Goal: Task Accomplishment & Management: Use online tool/utility

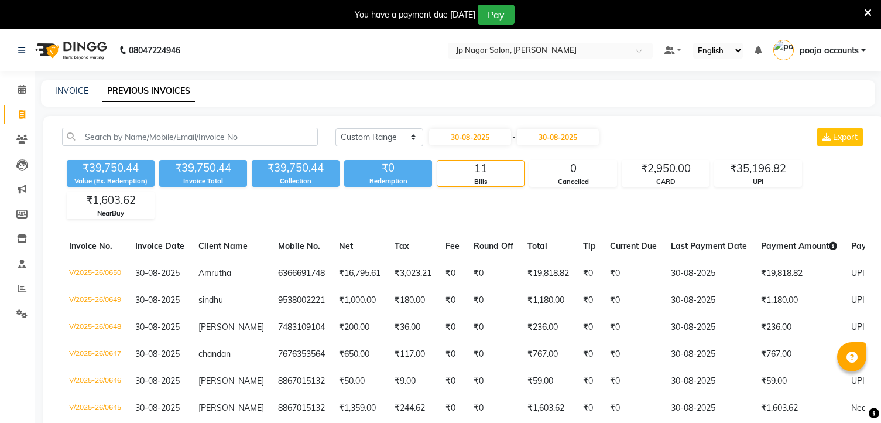
select select "range"
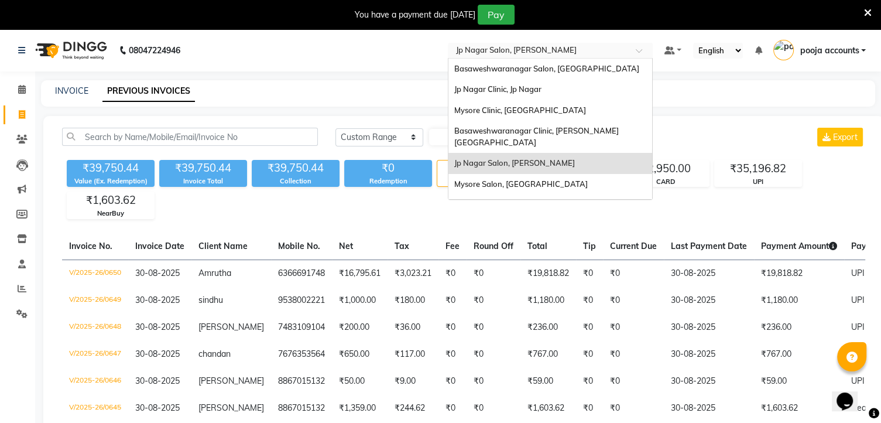
click at [629, 52] on div at bounding box center [550, 52] width 205 height 12
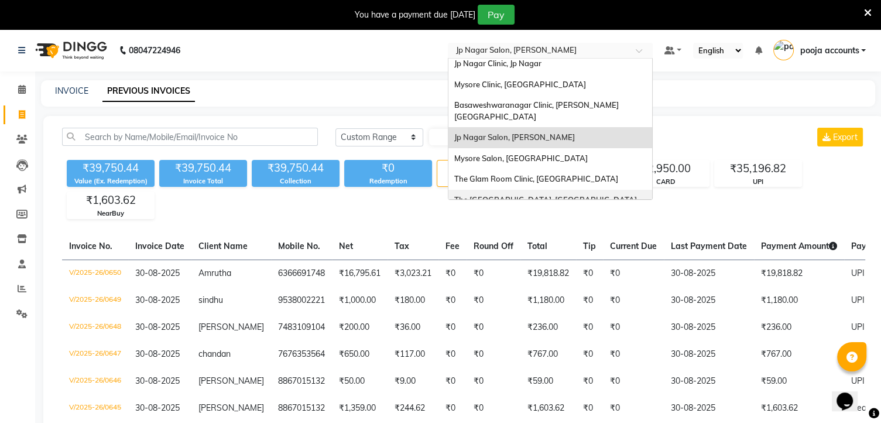
click at [513, 194] on div "The [GEOGRAPHIC_DATA], [GEOGRAPHIC_DATA]" at bounding box center [551, 200] width 204 height 21
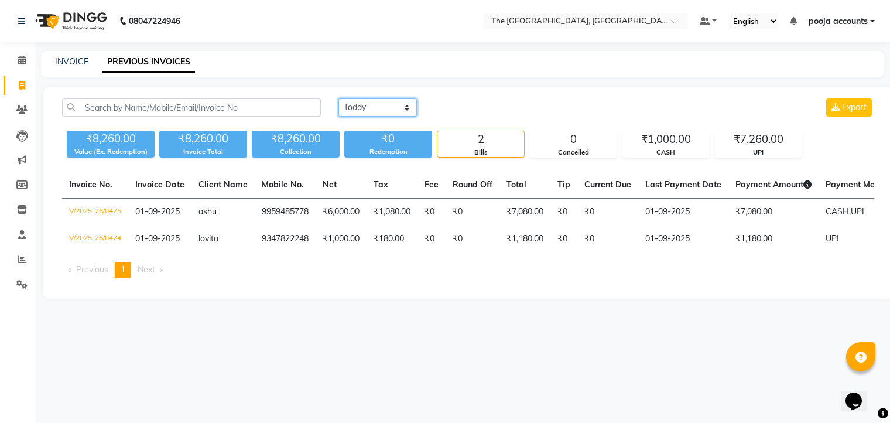
drag, startPoint x: 0, startPoint y: 0, endPoint x: 411, endPoint y: 100, distance: 422.9
click at [411, 100] on select "Today Yesterday Custom Range" at bounding box center [377, 107] width 78 height 18
select select "yesterday"
click at [338, 98] on select "Today Yesterday Custom Range" at bounding box center [377, 107] width 78 height 18
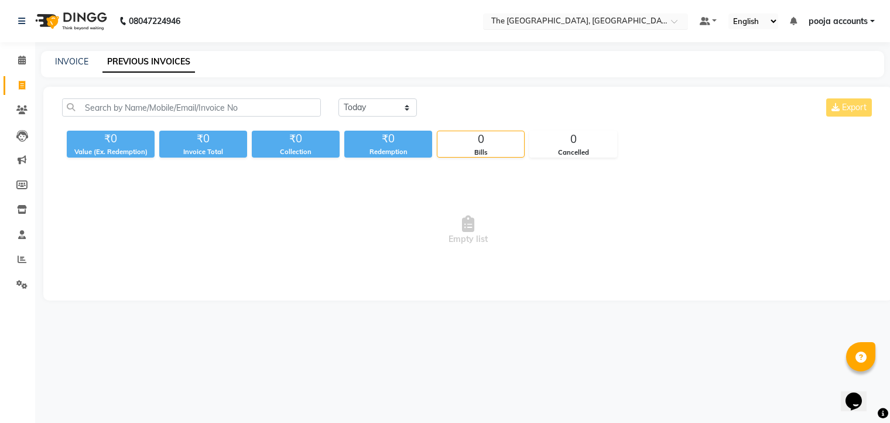
click at [667, 19] on div at bounding box center [585, 22] width 205 height 12
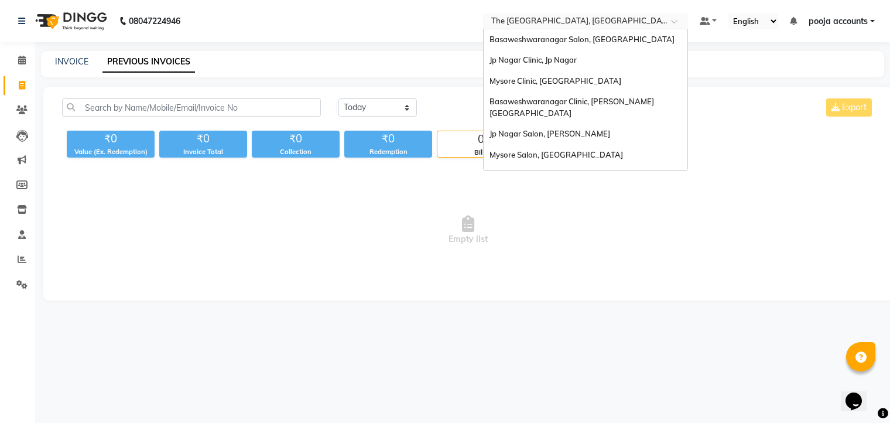
scroll to position [26, 0]
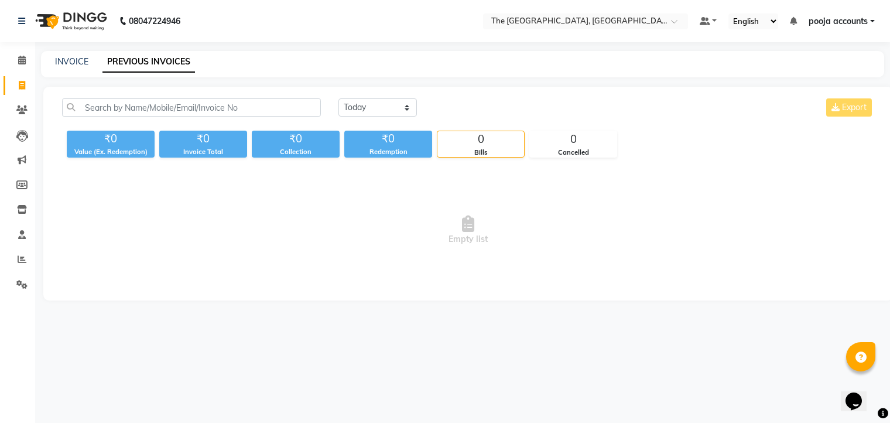
click at [358, 290] on div "Today Yesterday Custom Range Export ₹0 Value (Ex. Redemption) ₹0 Invoice Total …" at bounding box center [468, 194] width 850 height 214
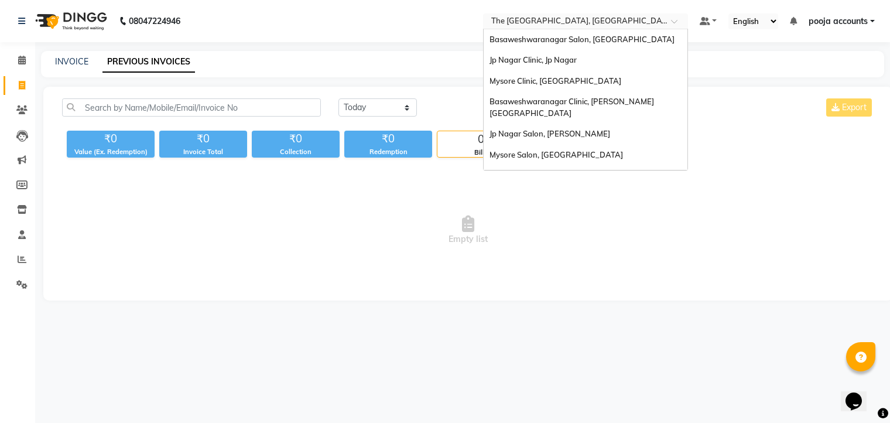
click at [663, 20] on div at bounding box center [585, 22] width 205 height 12
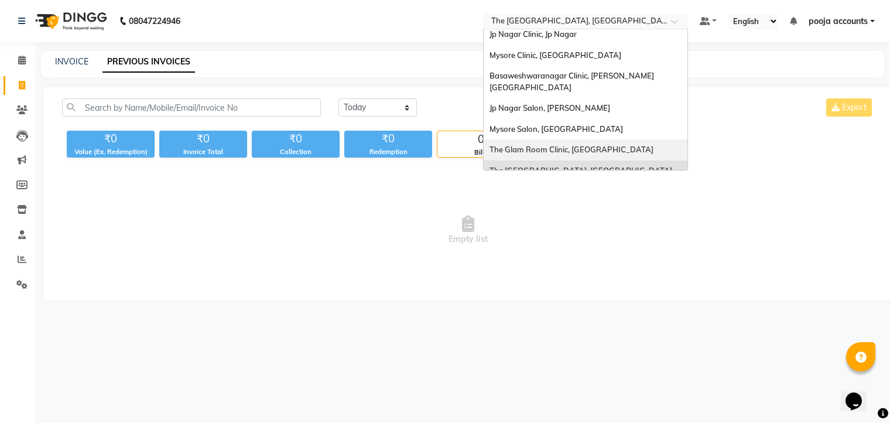
click at [547, 139] on div "The Glam Room Clinic, [GEOGRAPHIC_DATA]" at bounding box center [586, 149] width 204 height 21
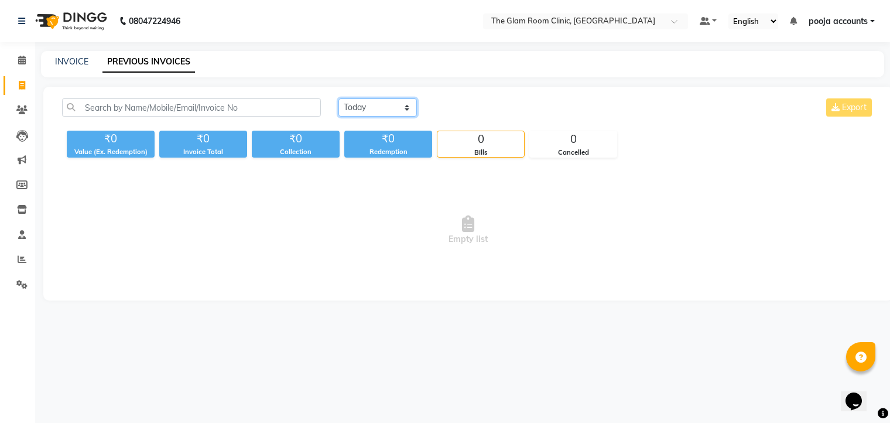
click at [406, 108] on select "Today Yesterday Custom Range" at bounding box center [377, 107] width 78 height 18
select select "yesterday"
click at [338, 98] on select "Today Yesterday Custom Range" at bounding box center [377, 107] width 78 height 18
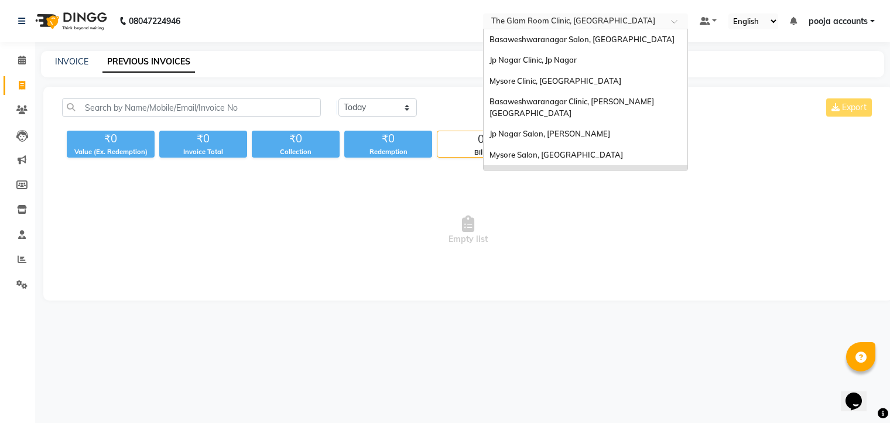
scroll to position [26, 0]
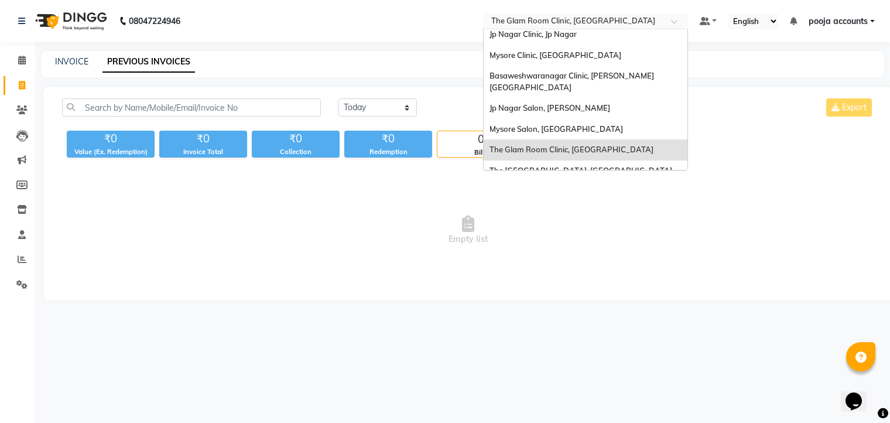
click at [671, 22] on span at bounding box center [678, 25] width 15 height 12
click at [581, 119] on div "Mysore Salon, [GEOGRAPHIC_DATA]" at bounding box center [586, 129] width 204 height 21
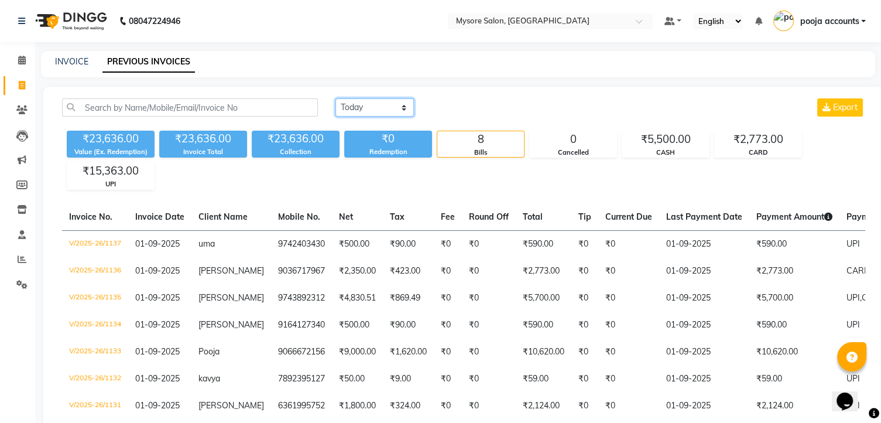
click at [399, 104] on select "Today Yesterday Custom Range" at bounding box center [375, 107] width 78 height 18
select select "yesterday"
click at [336, 98] on select "Today Yesterday Custom Range" at bounding box center [375, 107] width 78 height 18
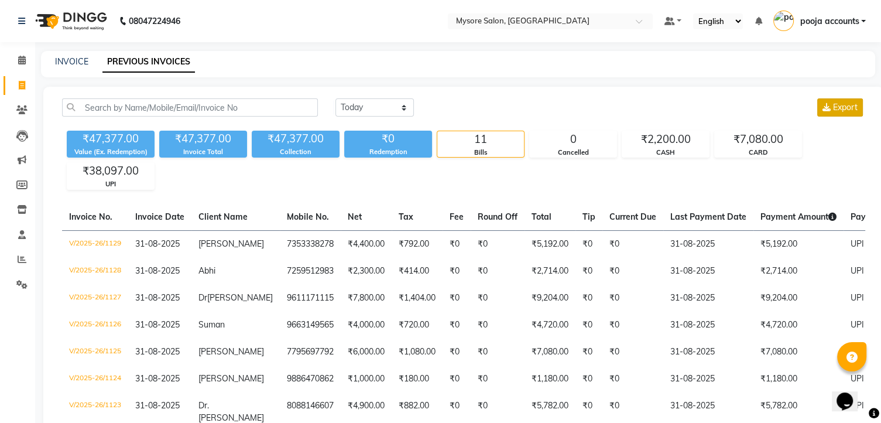
click at [838, 110] on span "Export" at bounding box center [845, 107] width 25 height 11
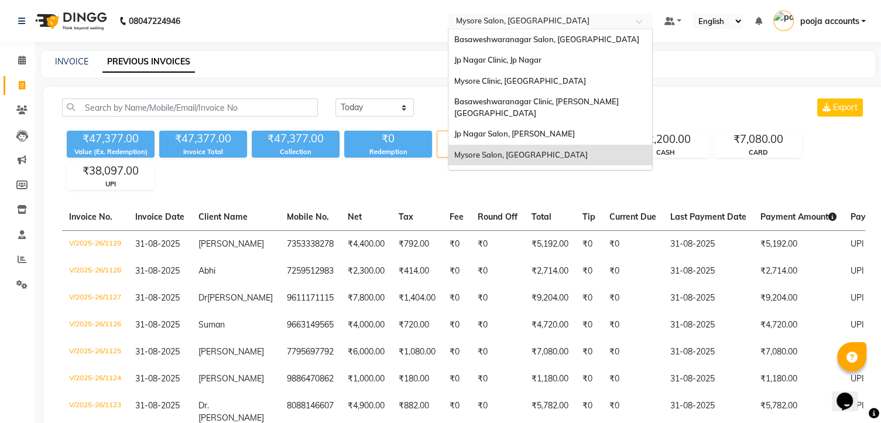
click at [636, 20] on span at bounding box center [643, 25] width 15 height 12
click at [487, 78] on span "Mysore Clinic, [GEOGRAPHIC_DATA]" at bounding box center [520, 80] width 132 height 9
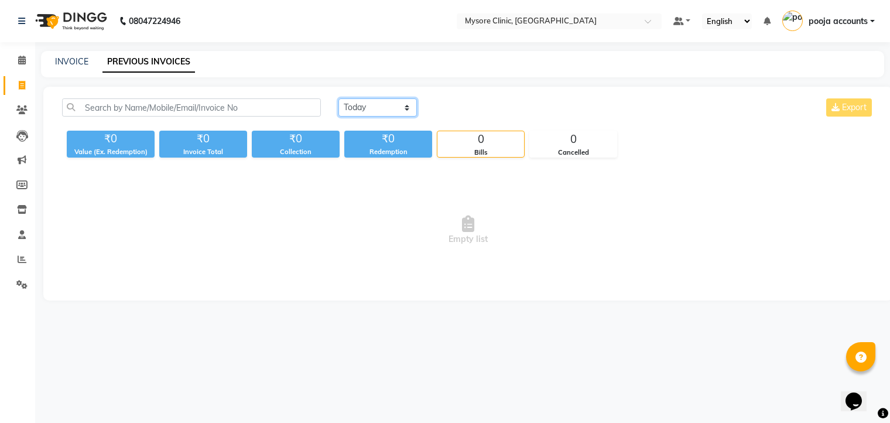
click at [405, 104] on select "[DATE] [DATE] Custom Range" at bounding box center [377, 107] width 78 height 18
select select "[DATE]"
click at [338, 98] on select "[DATE] [DATE] Custom Range" at bounding box center [377, 107] width 78 height 18
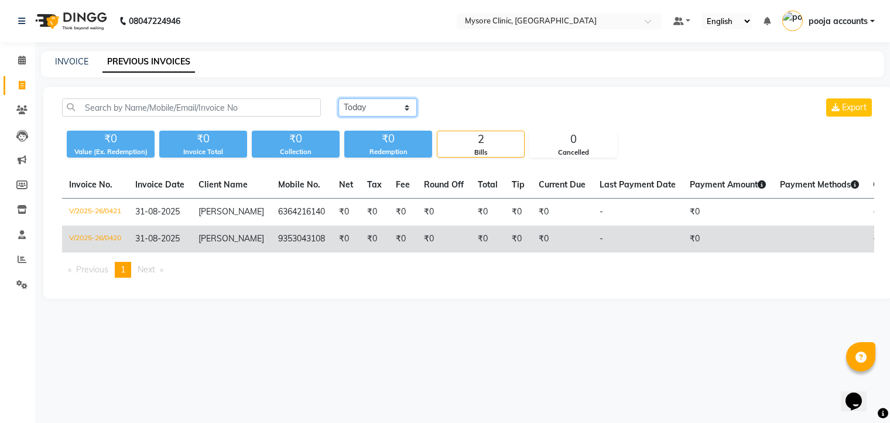
scroll to position [0, 93]
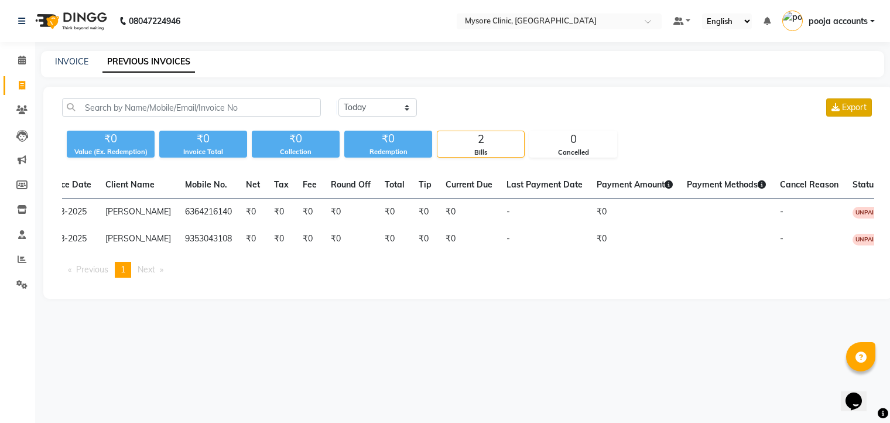
click at [840, 104] on button "Export" at bounding box center [849, 107] width 46 height 18
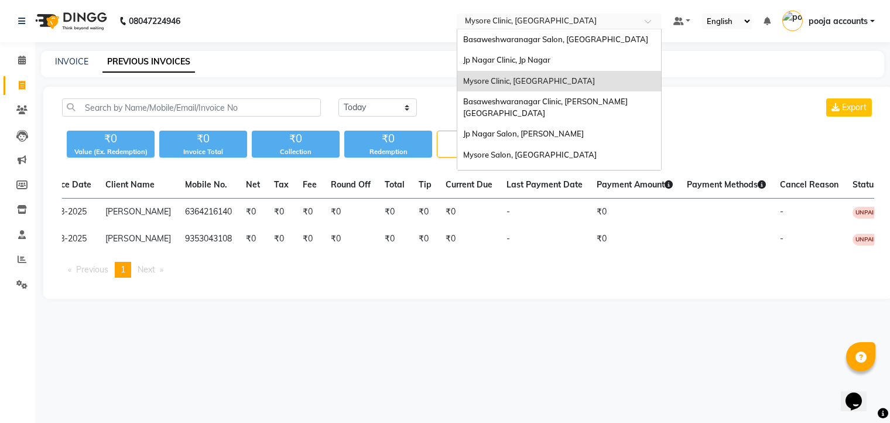
click at [651, 23] on span at bounding box center [652, 25] width 15 height 12
click at [509, 129] on span "Jp Nagar Salon, [PERSON_NAME]" at bounding box center [523, 133] width 121 height 9
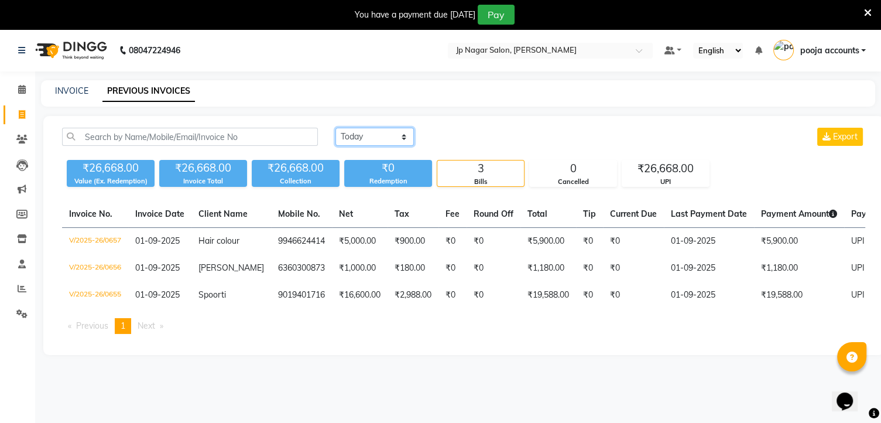
click at [403, 135] on select "[DATE] [DATE] Custom Range" at bounding box center [375, 137] width 78 height 18
select select "[DATE]"
click at [336, 128] on select "[DATE] [DATE] Custom Range" at bounding box center [375, 137] width 78 height 18
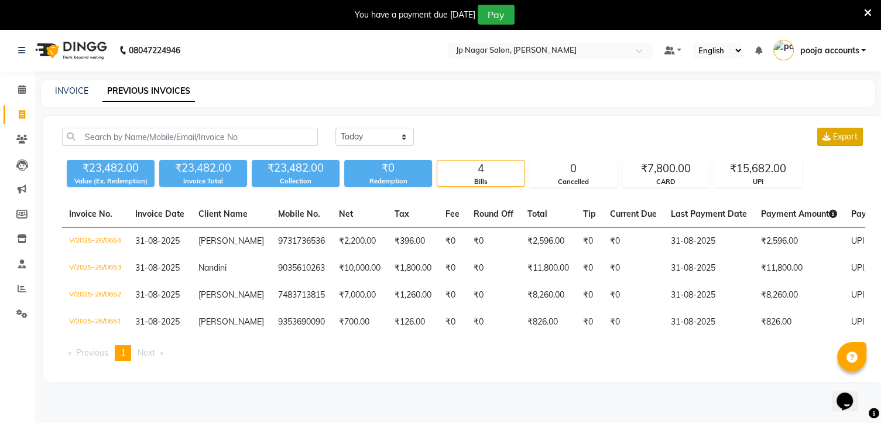
click at [833, 135] on span "Export" at bounding box center [845, 136] width 25 height 11
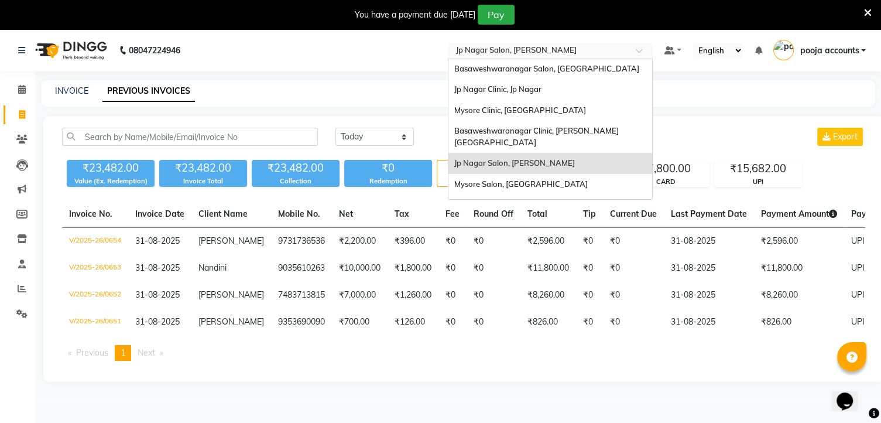
click at [640, 46] on div at bounding box center [550, 52] width 205 height 12
click at [528, 87] on span "Jp Nagar Clinic, Jp Nagar" at bounding box center [497, 88] width 87 height 9
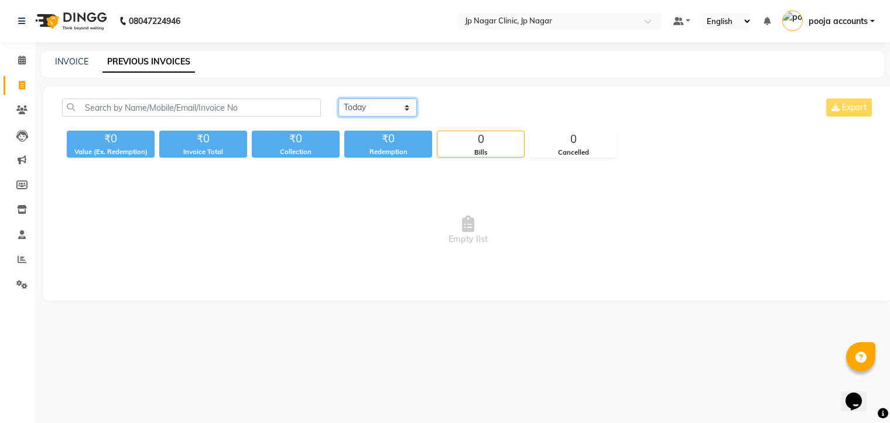
click at [408, 108] on select "[DATE] [DATE] Custom Range" at bounding box center [377, 107] width 78 height 18
select select "[DATE]"
click at [338, 98] on select "[DATE] [DATE] Custom Range" at bounding box center [377, 107] width 78 height 18
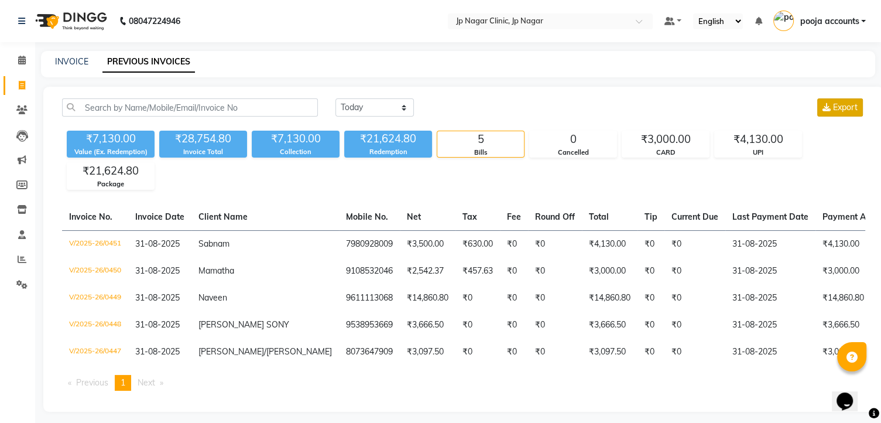
click at [827, 112] on button "Export" at bounding box center [840, 107] width 46 height 18
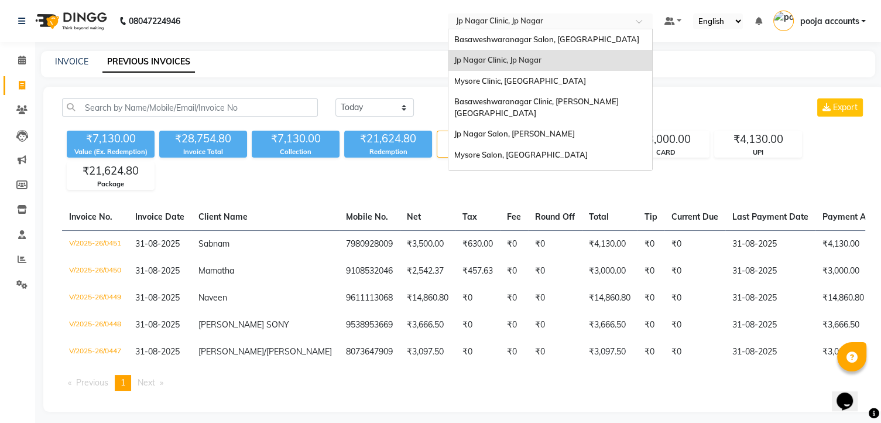
click at [641, 23] on span at bounding box center [643, 25] width 15 height 12
click at [580, 37] on span "Basaweshwaranagar Salon, Basveshwarnagar" at bounding box center [546, 39] width 185 height 9
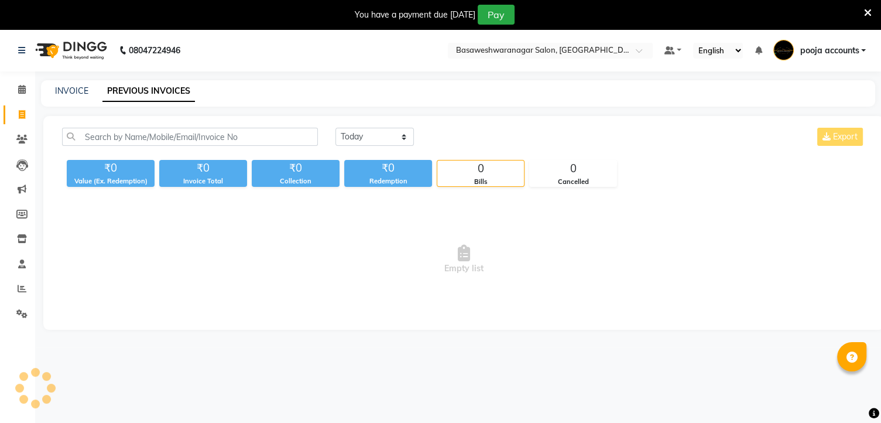
select select "en"
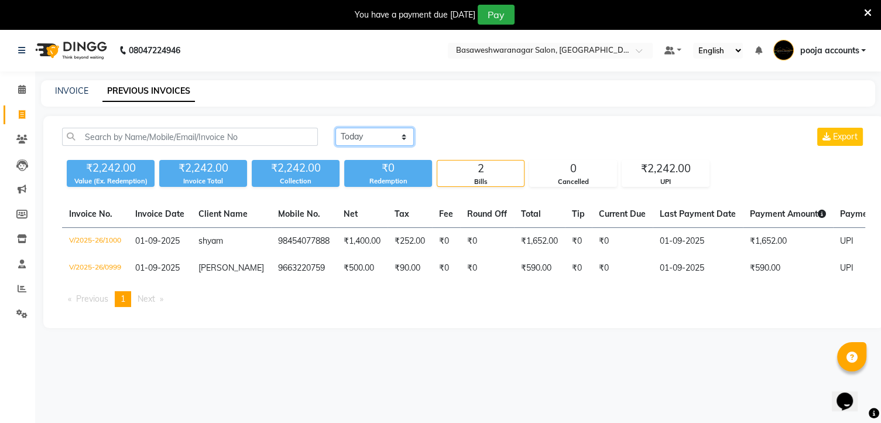
click at [391, 131] on select "Today Yesterday Custom Range" at bounding box center [375, 137] width 78 height 18
select select "yesterday"
click at [336, 128] on select "Today Yesterday Custom Range" at bounding box center [375, 137] width 78 height 18
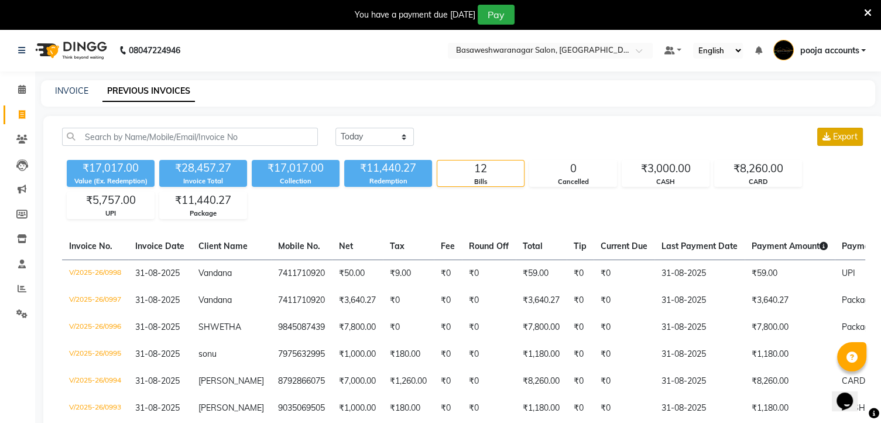
click at [848, 133] on span "Export" at bounding box center [845, 136] width 25 height 11
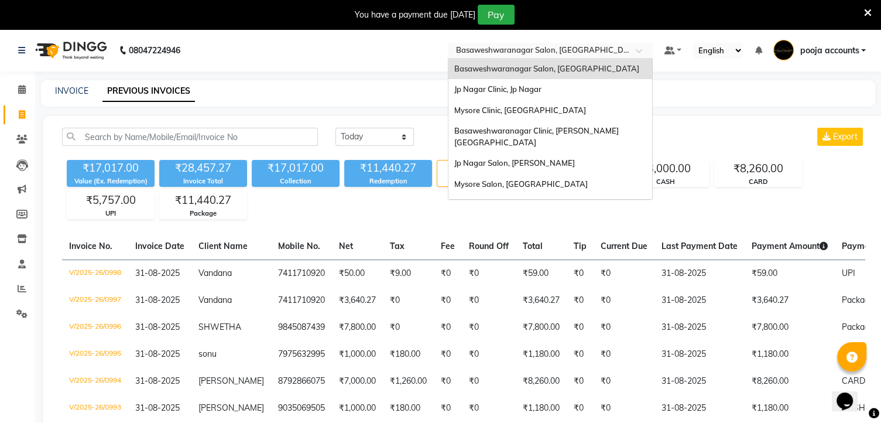
click at [638, 54] on span at bounding box center [643, 54] width 15 height 12
click at [586, 129] on span "Basaweshwaranagar Clinic, Basveshwar Nagar" at bounding box center [536, 136] width 165 height 21
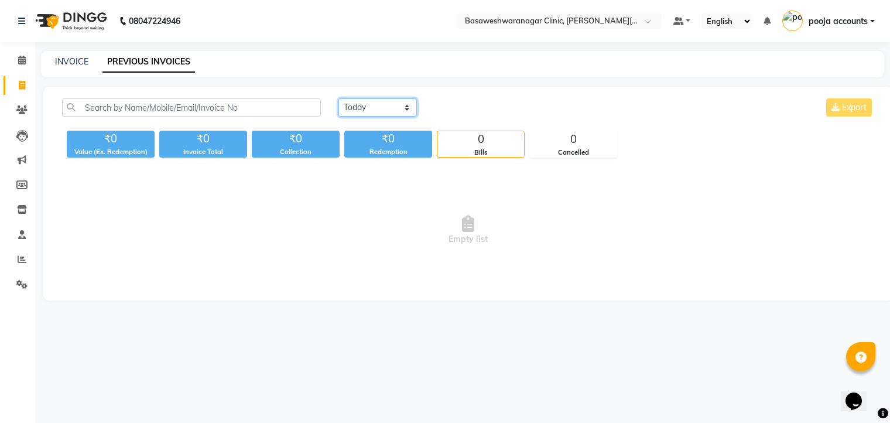
click at [362, 112] on select "[DATE] [DATE] Custom Range" at bounding box center [377, 107] width 78 height 18
select select "[DATE]"
click at [338, 98] on select "[DATE] [DATE] Custom Range" at bounding box center [377, 107] width 78 height 18
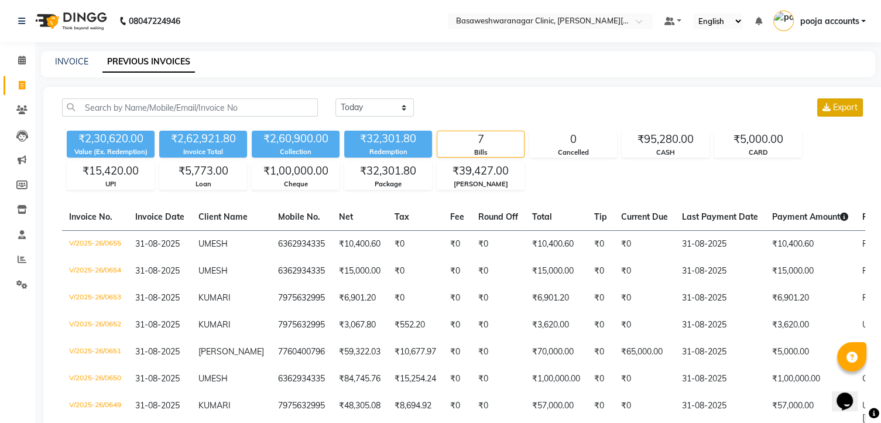
click at [840, 111] on span "Export" at bounding box center [845, 107] width 25 height 11
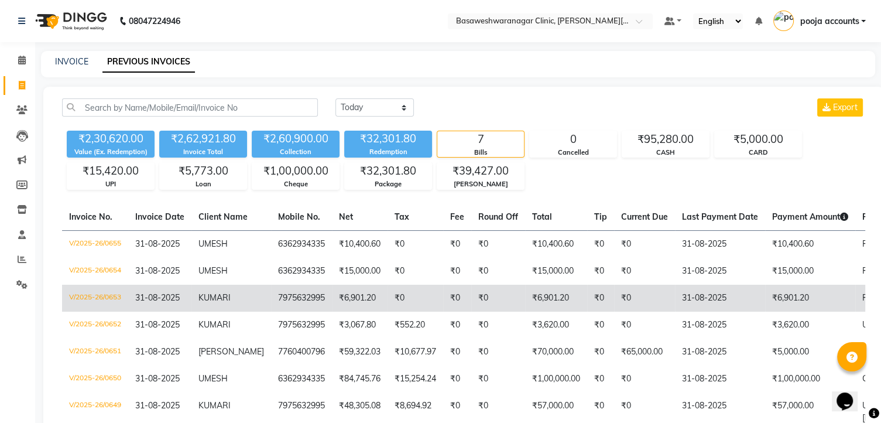
click at [547, 168] on div "₹2,30,620.00 Value (Ex. Redemption) ₹2,62,921.80 Invoice Total ₹2,60,900.00 Col…" at bounding box center [463, 158] width 803 height 64
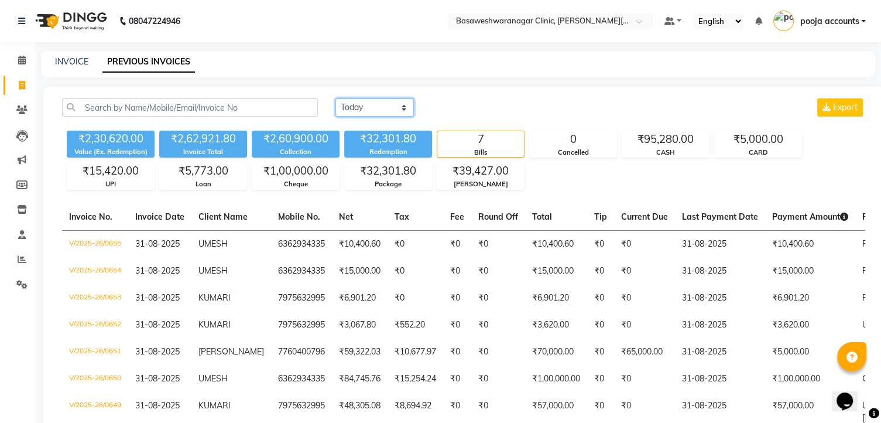
click at [405, 106] on select "[DATE] [DATE] Custom Range" at bounding box center [375, 107] width 78 height 18
click at [336, 98] on select "Today Yesterday Custom Range" at bounding box center [375, 107] width 78 height 18
click at [825, 106] on icon at bounding box center [827, 107] width 8 height 8
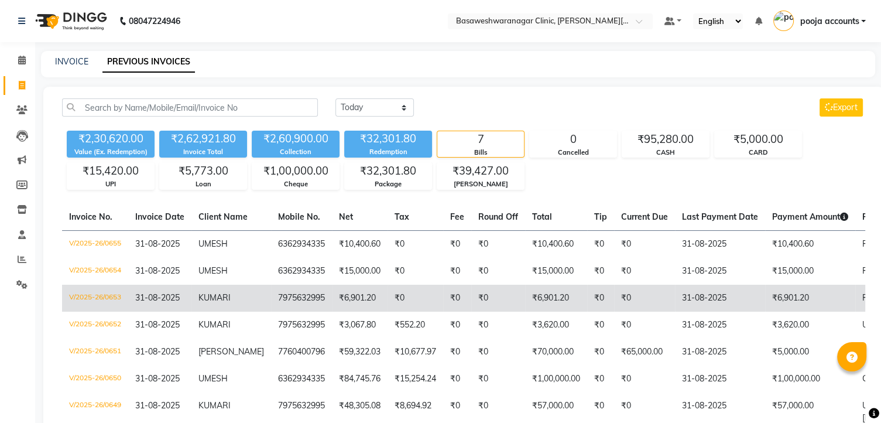
select select "service"
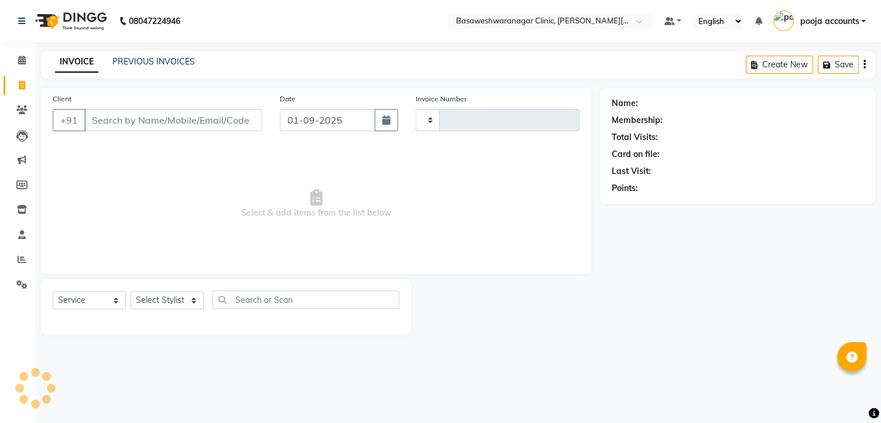
type input "0656"
select select "7441"
click at [138, 61] on link "PREVIOUS INVOICES" at bounding box center [153, 61] width 83 height 11
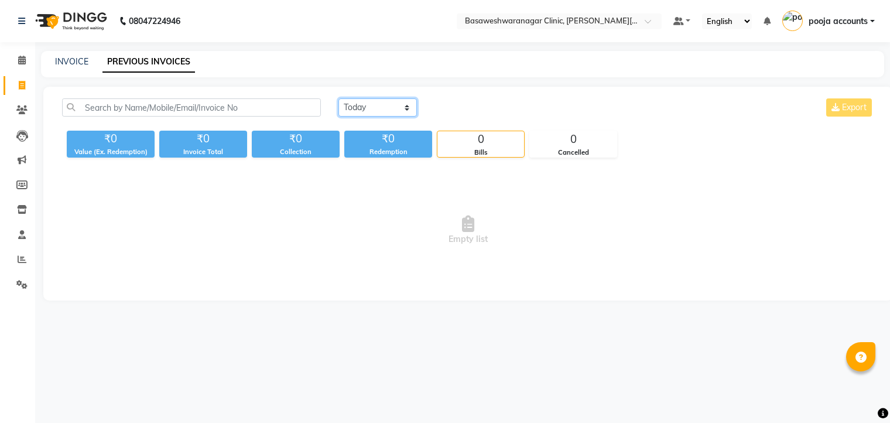
click at [376, 106] on select "Today Yesterday Custom Range" at bounding box center [377, 107] width 78 height 18
select select "yesterday"
click at [338, 98] on select "Today Yesterday Custom Range" at bounding box center [377, 107] width 78 height 18
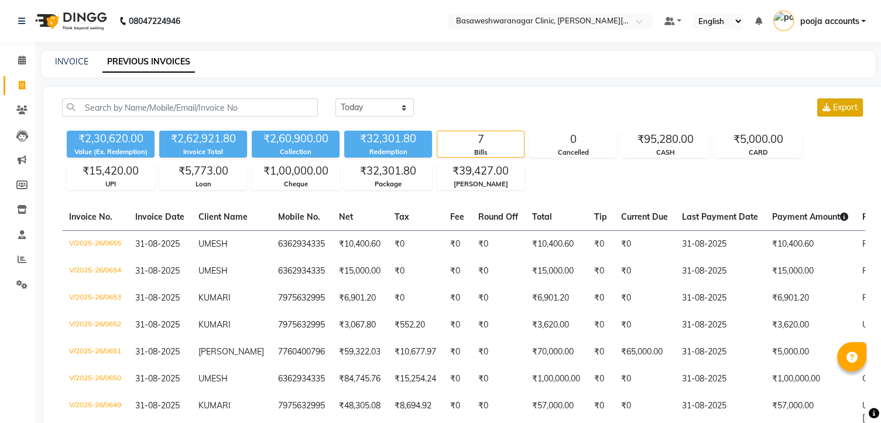
click at [834, 107] on span "Export" at bounding box center [845, 107] width 25 height 11
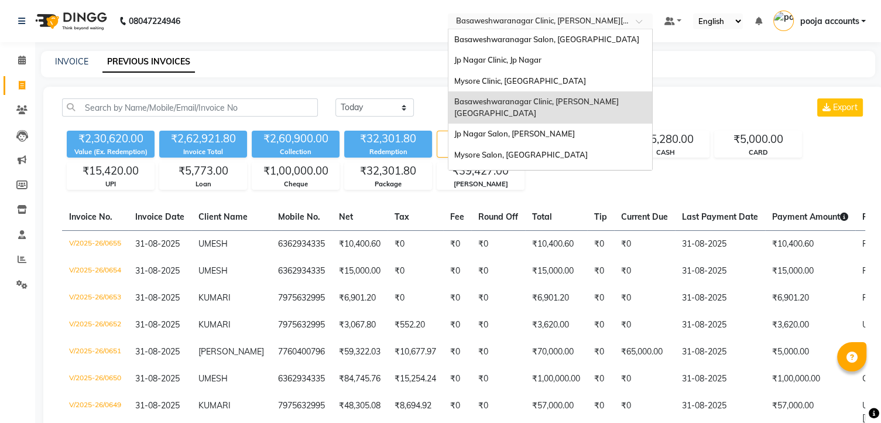
click at [645, 20] on span at bounding box center [643, 25] width 15 height 12
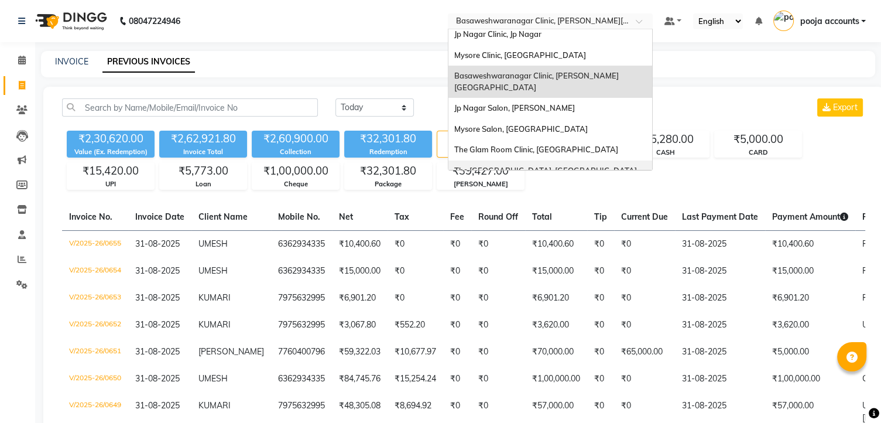
click at [495, 166] on span "The Glam Room Salon, Hyderabad" at bounding box center [545, 170] width 183 height 9
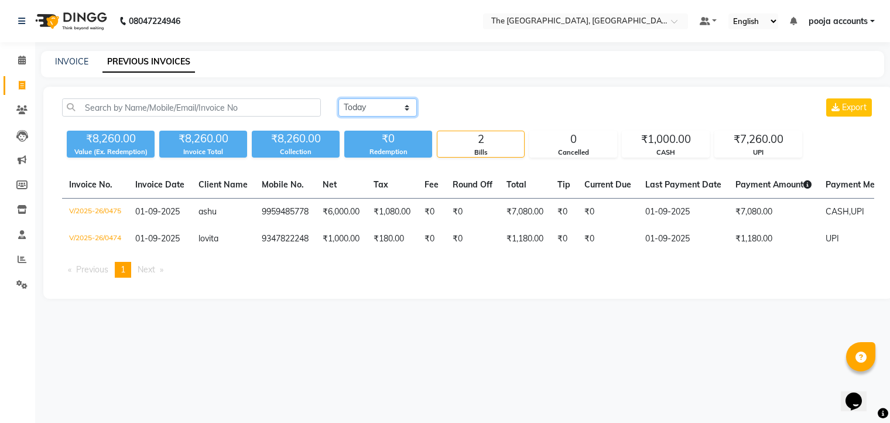
click at [408, 107] on select "[DATE] [DATE] Custom Range" at bounding box center [377, 107] width 78 height 18
select select "[DATE]"
click at [338, 98] on select "[DATE] [DATE] Custom Range" at bounding box center [377, 107] width 78 height 18
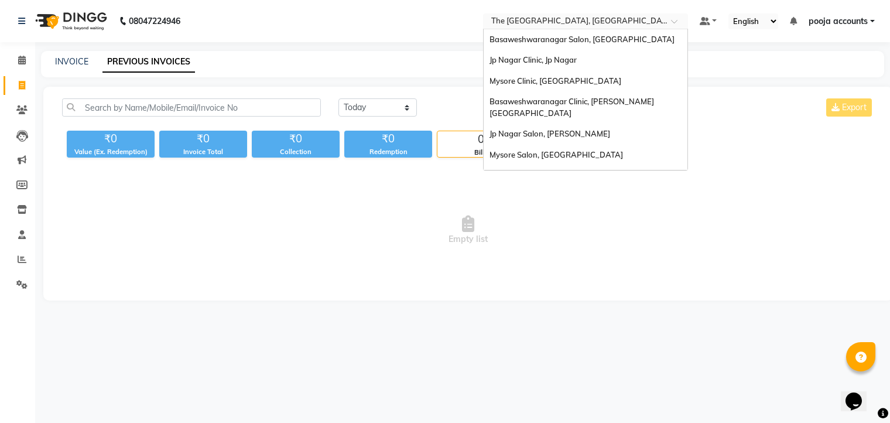
click at [673, 25] on span at bounding box center [678, 25] width 15 height 12
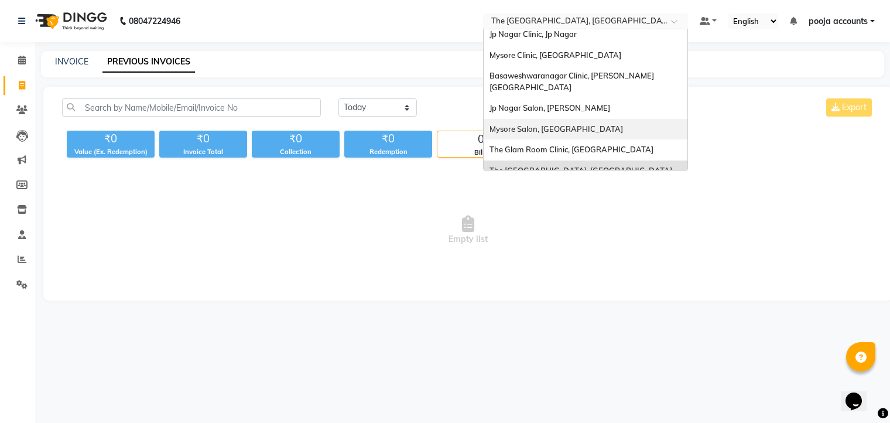
click at [538, 124] on span "Mysore Salon, [GEOGRAPHIC_DATA]" at bounding box center [555, 128] width 133 height 9
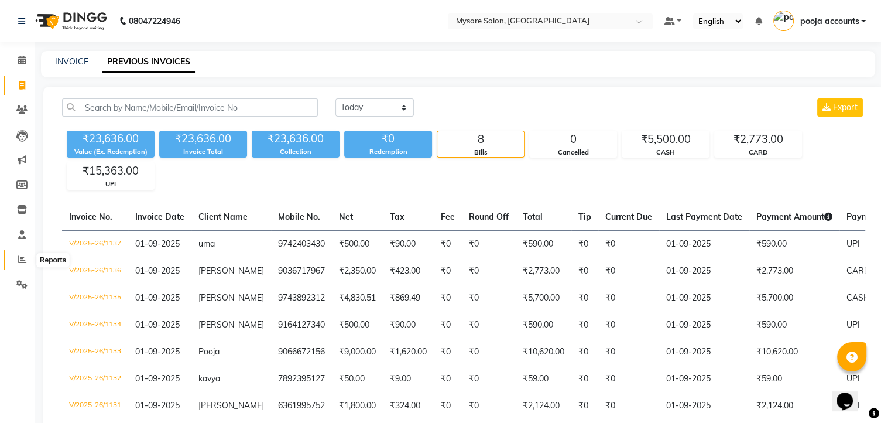
click at [23, 256] on icon at bounding box center [22, 259] width 9 height 9
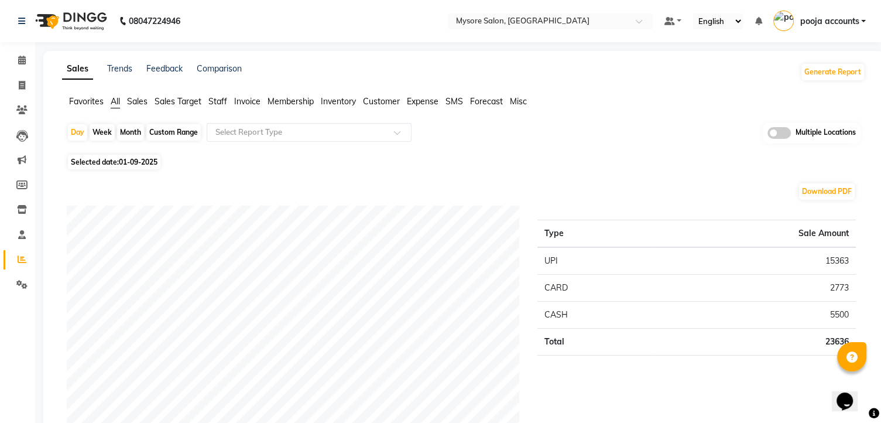
click at [134, 162] on span "01-09-2025" at bounding box center [138, 162] width 39 height 9
select select "9"
select select "2025"
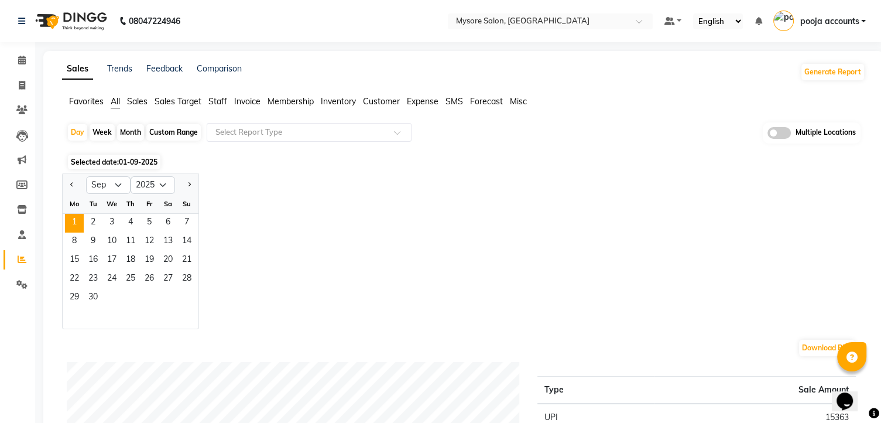
click at [134, 162] on span "01-09-2025" at bounding box center [138, 162] width 39 height 9
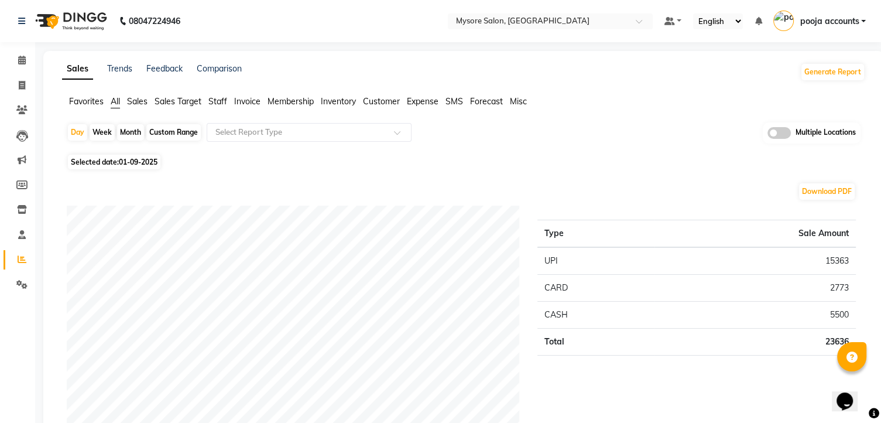
click at [142, 162] on span "01-09-2025" at bounding box center [138, 162] width 39 height 9
select select "9"
select select "2025"
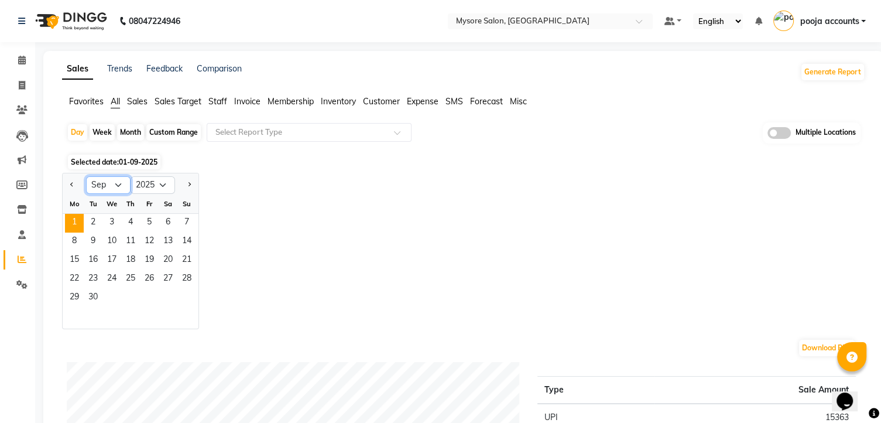
click at [120, 183] on select "Jan Feb Mar Apr May Jun [DATE] Aug Sep Oct Nov Dec" at bounding box center [108, 185] width 44 height 18
select select "8"
click at [86, 176] on select "Jan Feb Mar Apr May Jun [DATE] Aug Sep Oct Nov Dec" at bounding box center [108, 185] width 44 height 18
click at [183, 298] on span "31" at bounding box center [186, 298] width 19 height 19
